Goal: Information Seeking & Learning: Learn about a topic

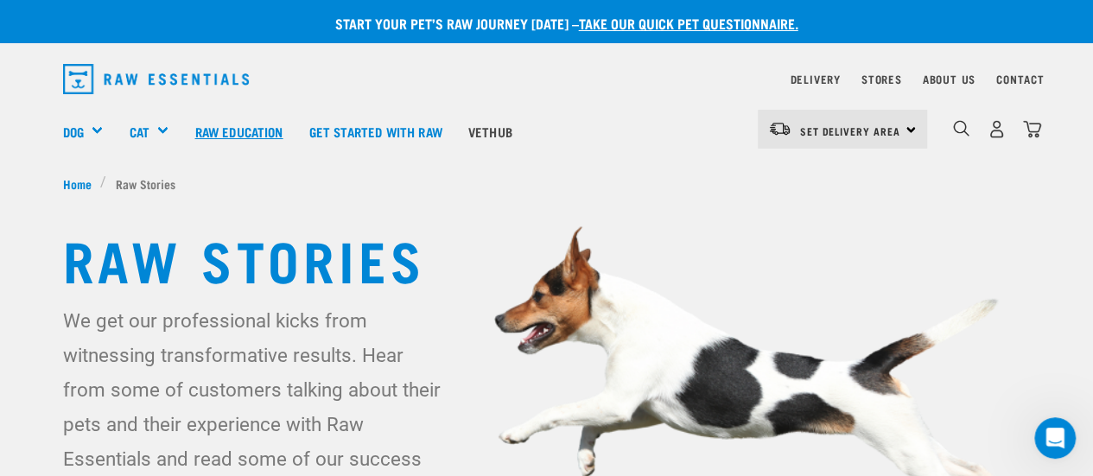
click at [264, 130] on link "Raw Education" at bounding box center [238, 131] width 114 height 69
click at [502, 121] on link "Vethub" at bounding box center [490, 131] width 70 height 69
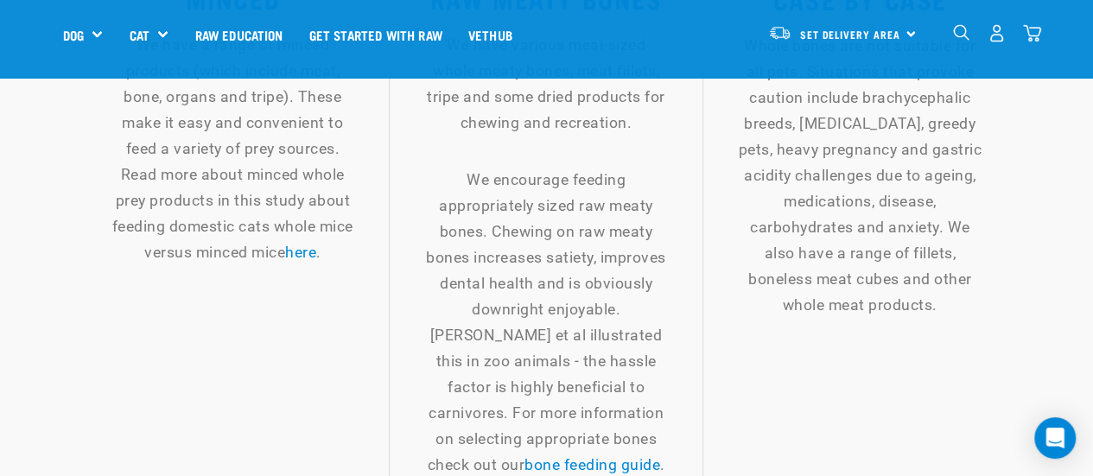
scroll to position [2611, 0]
click at [251, 28] on link "Raw Education" at bounding box center [238, 35] width 114 height 69
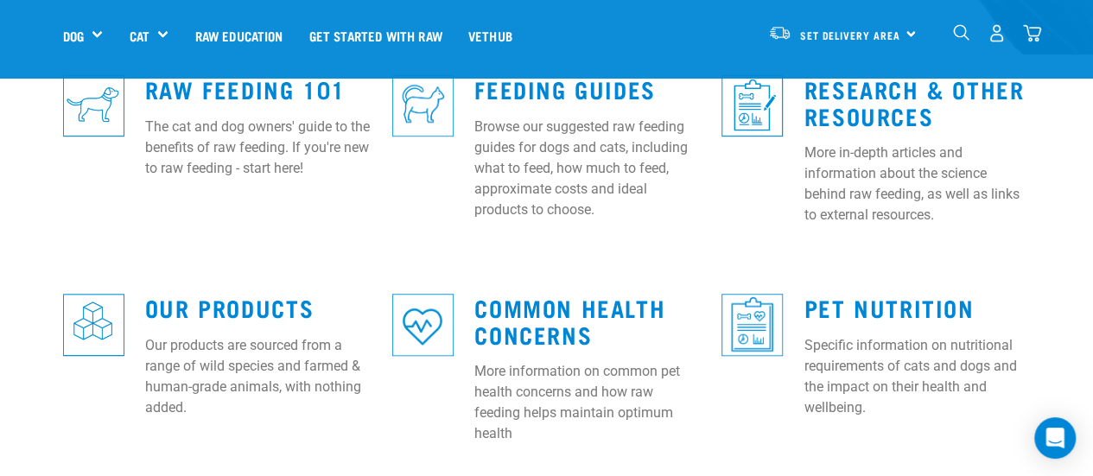
scroll to position [535, 0]
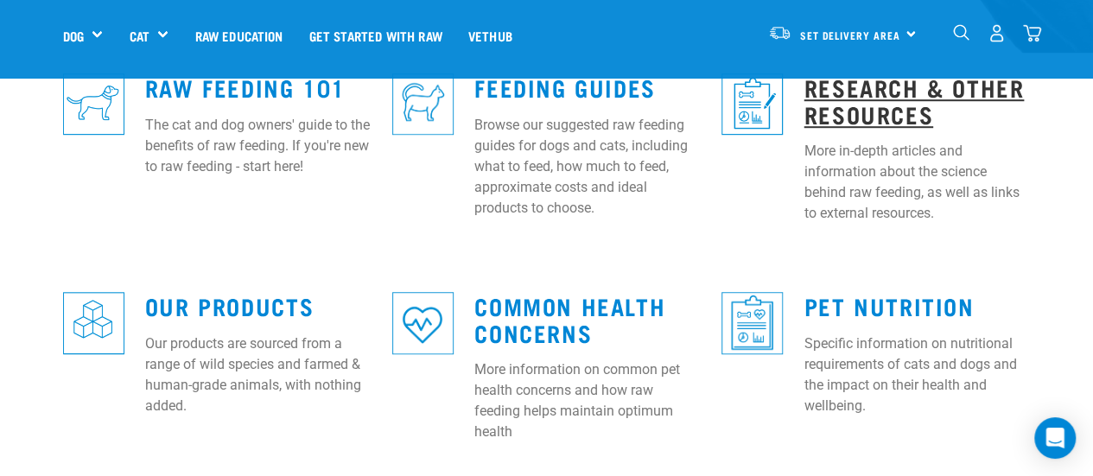
click at [872, 97] on link "Research & Other Resources" at bounding box center [914, 100] width 220 height 40
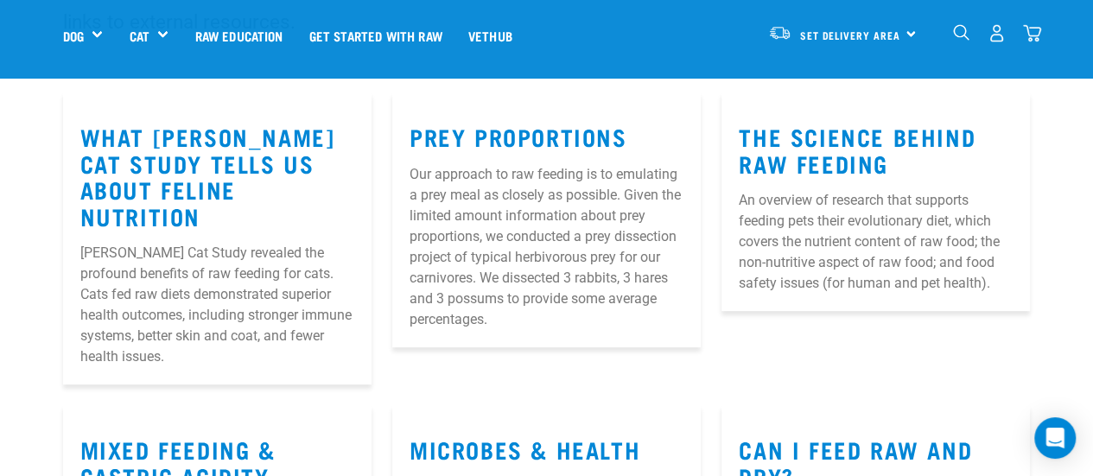
scroll to position [246, 0]
